Goal: Task Accomplishment & Management: Use online tool/utility

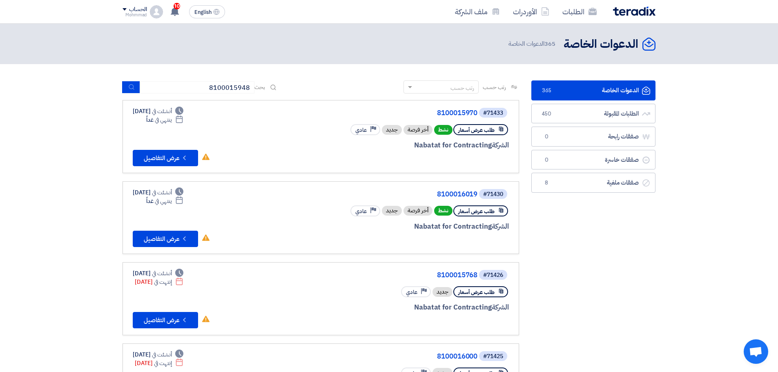
type input "8100015948"
click at [132, 86] on icon "submit" at bounding box center [131, 87] width 7 height 7
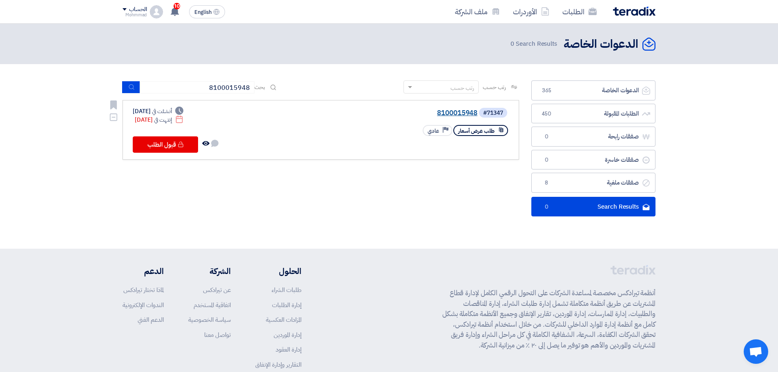
click at [449, 111] on link "8100015948" at bounding box center [395, 112] width 163 height 7
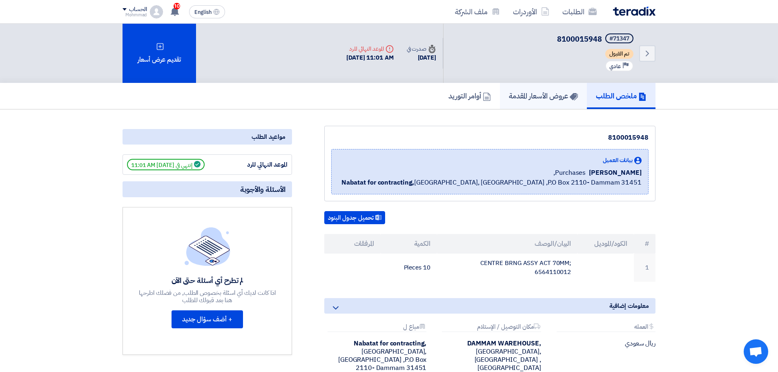
click at [548, 99] on h5 "عروض الأسعار المقدمة" at bounding box center [543, 95] width 69 height 9
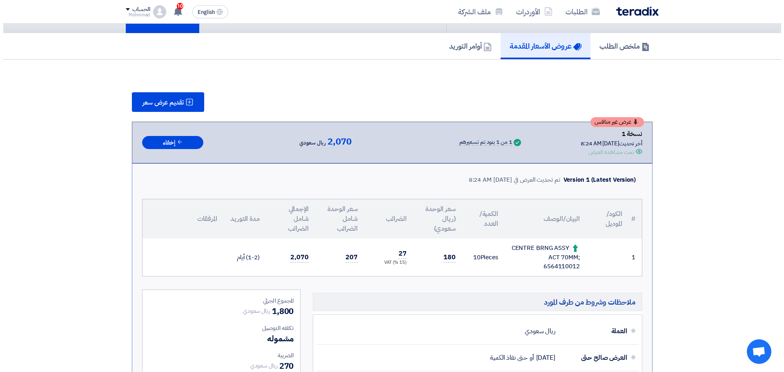
scroll to position [41, 0]
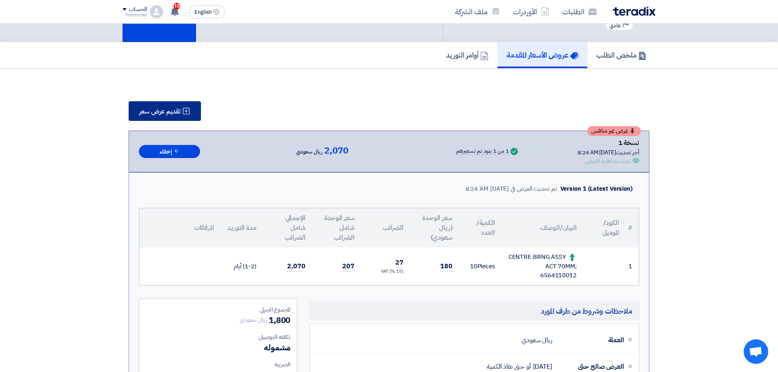
click at [171, 108] on span "تقديم عرض سعر" at bounding box center [159, 111] width 41 height 7
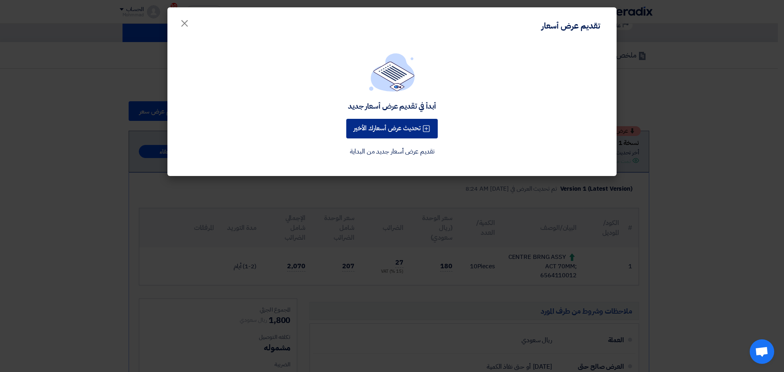
click at [387, 130] on button "تحديث عرض أسعارك الأخير" at bounding box center [391, 129] width 91 height 20
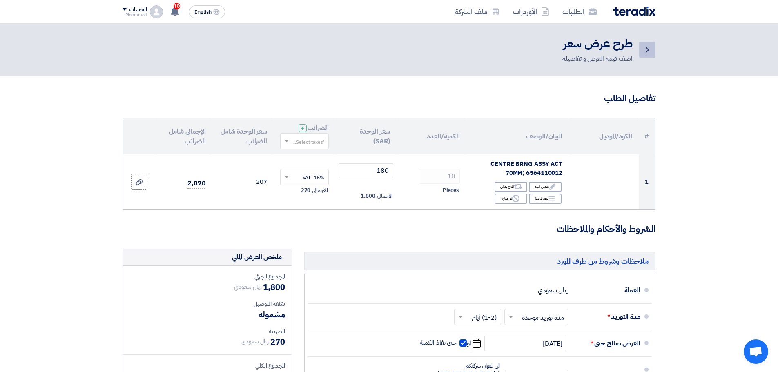
click at [642, 48] on link "Back" at bounding box center [647, 50] width 16 height 16
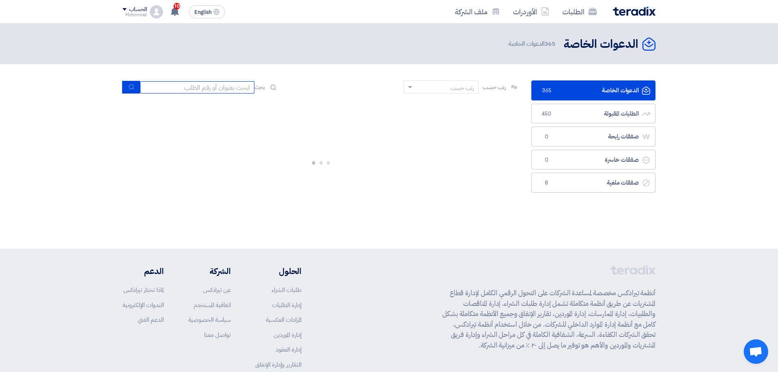
click at [194, 88] on input at bounding box center [197, 87] width 114 height 12
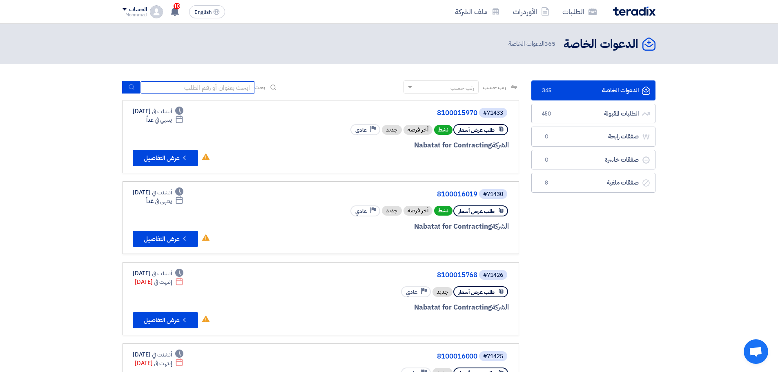
paste input "8100015948"
type input "8100015948"
click at [132, 86] on icon "submit" at bounding box center [131, 87] width 7 height 7
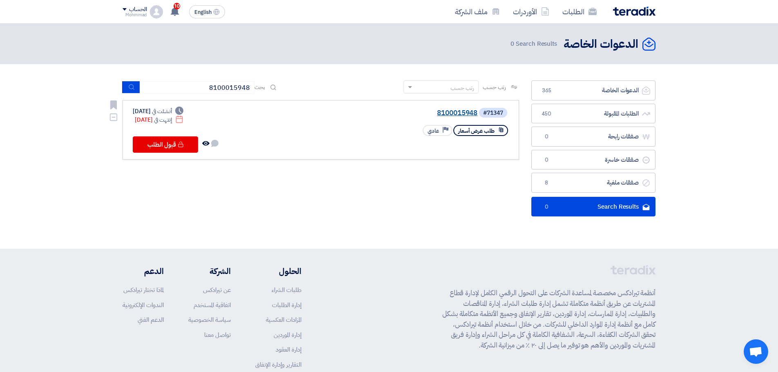
click at [464, 114] on link "8100015948" at bounding box center [395, 112] width 163 height 7
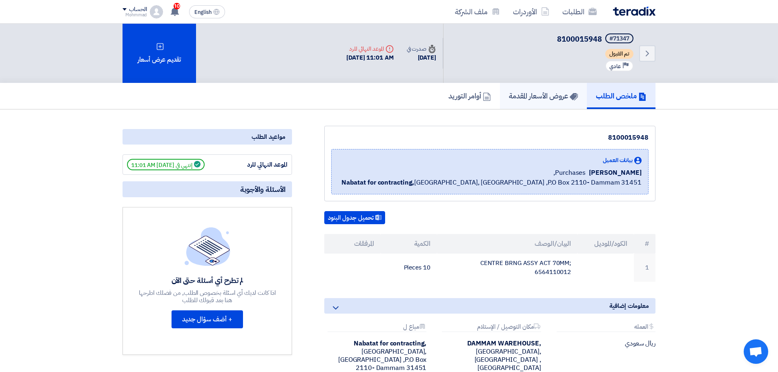
click at [550, 100] on h5 "عروض الأسعار المقدمة" at bounding box center [543, 95] width 69 height 9
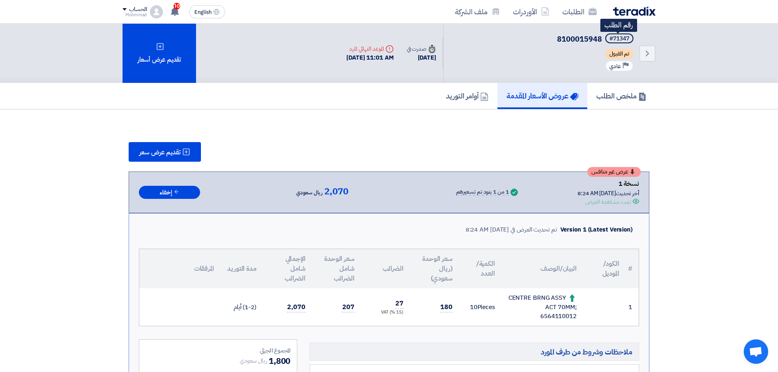
click at [620, 39] on div "#71347" at bounding box center [619, 39] width 20 height 6
copy div "71347"
